Goal: Task Accomplishment & Management: Manage account settings

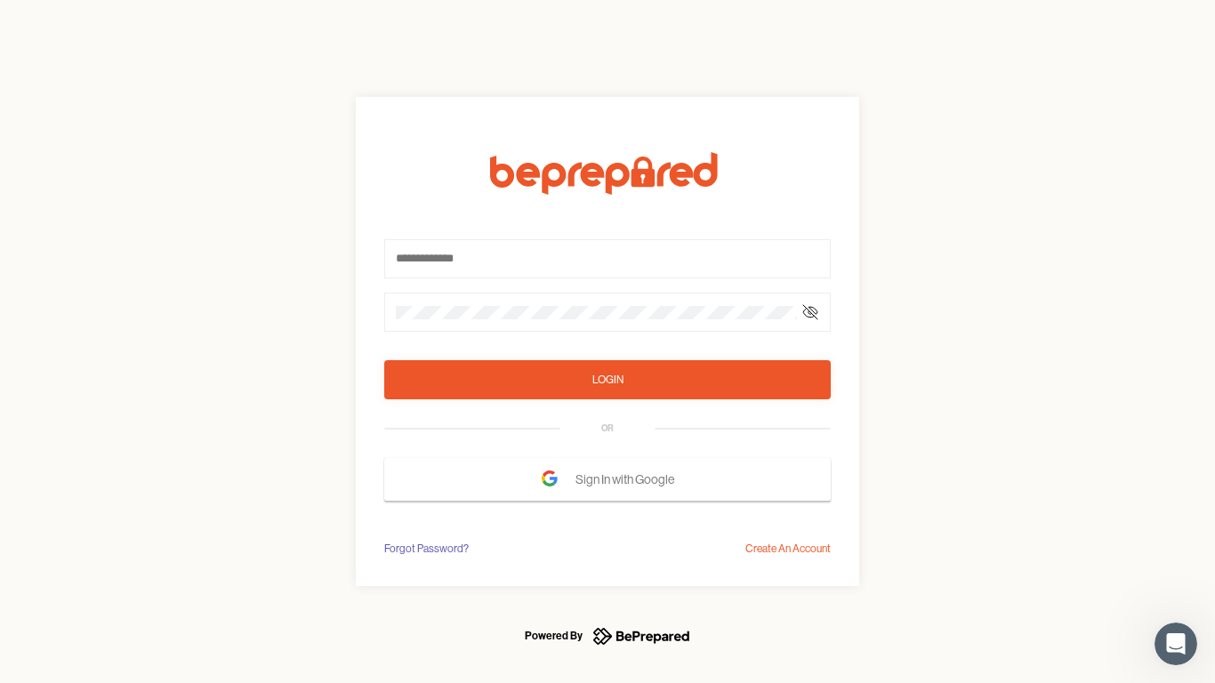
click at [607, 342] on form "Login OR Sign In with Google" at bounding box center [607, 326] width 446 height 349
click at [810, 312] on icon at bounding box center [810, 312] width 14 height 14
click at [607, 380] on div "Login" at bounding box center [607, 380] width 31 height 18
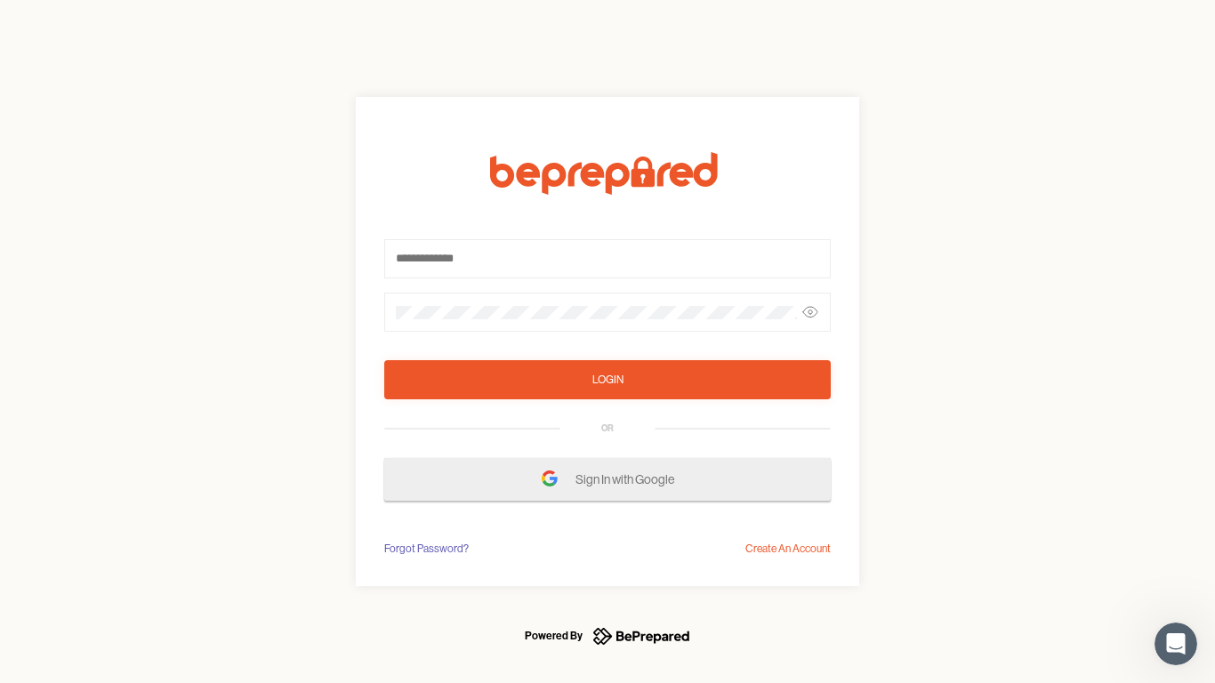
click at [607, 479] on span "Sign In with Google" at bounding box center [629, 479] width 108 height 32
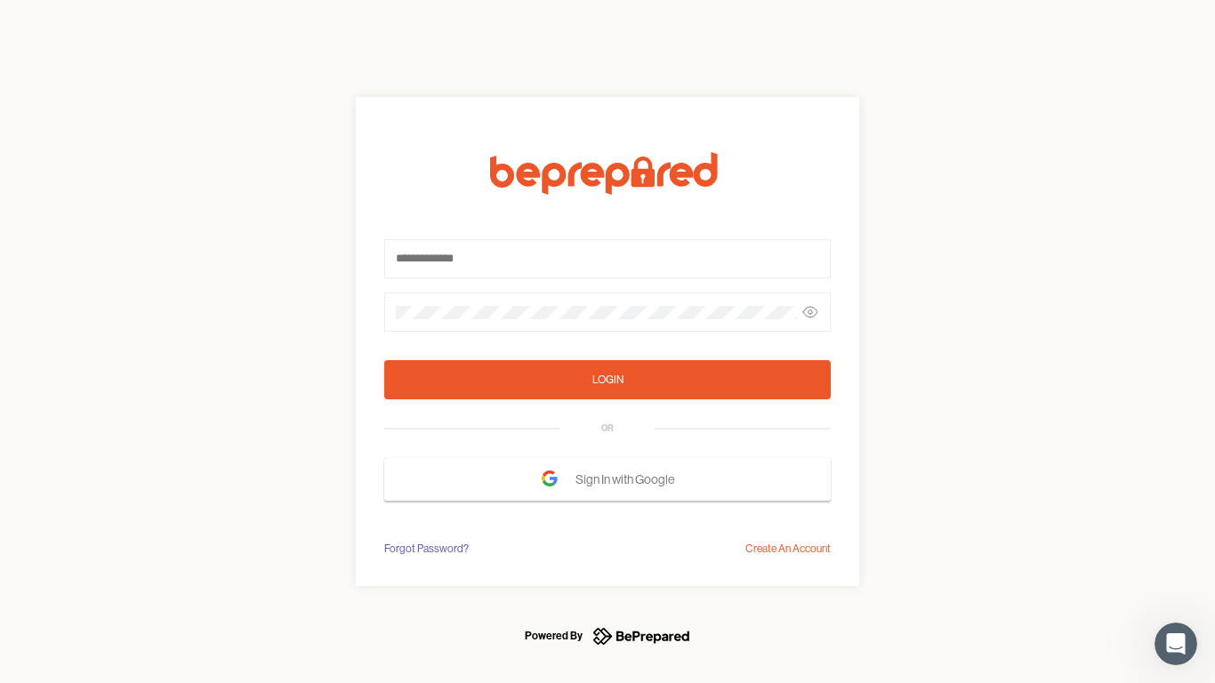
click at [425, 549] on div "Forgot Password?" at bounding box center [426, 549] width 84 height 18
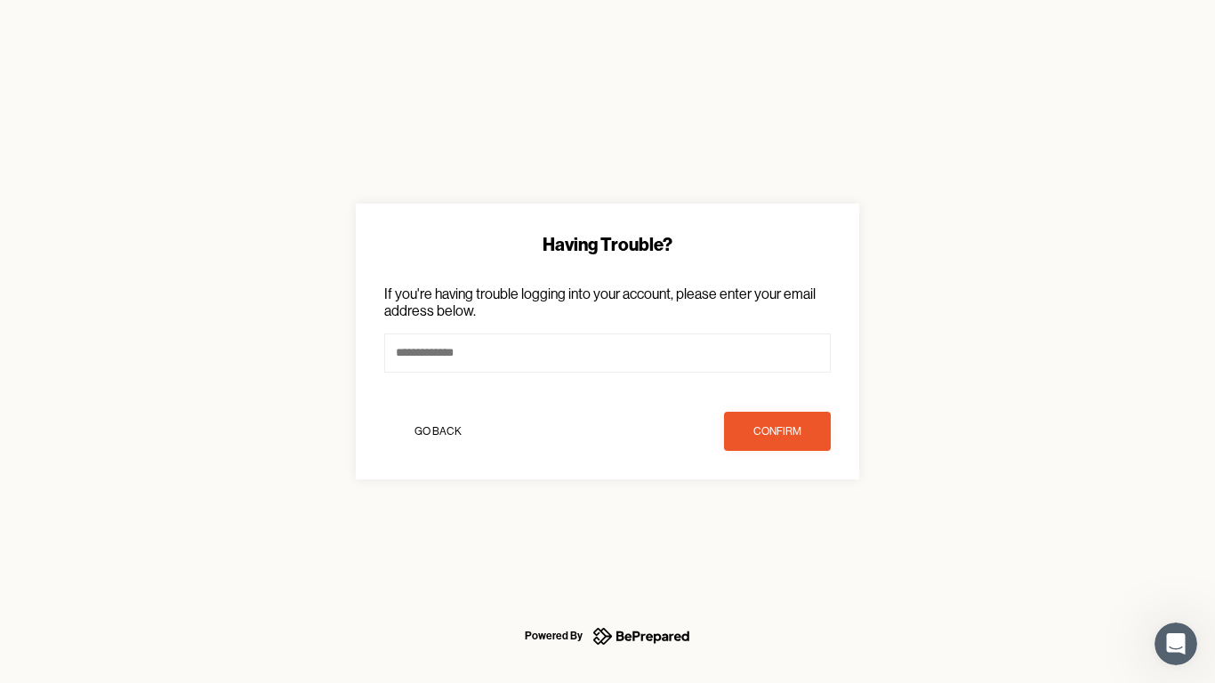
click at [788, 549] on div "Having Trouble? If you're having trouble logging into your account, please ente…" at bounding box center [607, 341] width 1215 height 683
click at [1176, 644] on icon "Open Intercom Messenger" at bounding box center [1176, 644] width 29 height 29
